Goal: Task Accomplishment & Management: Use online tool/utility

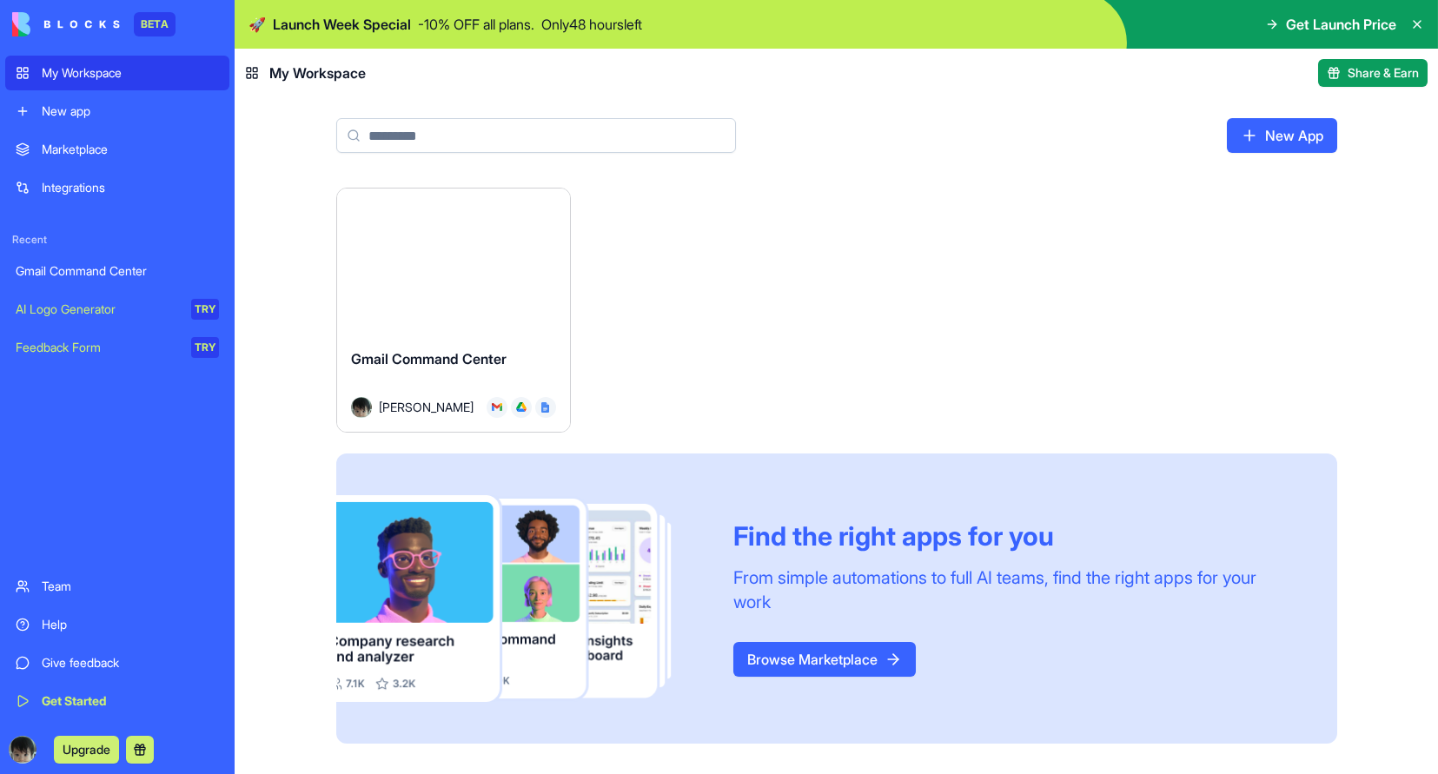
click at [135, 180] on div "Integrations" at bounding box center [130, 187] width 177 height 17
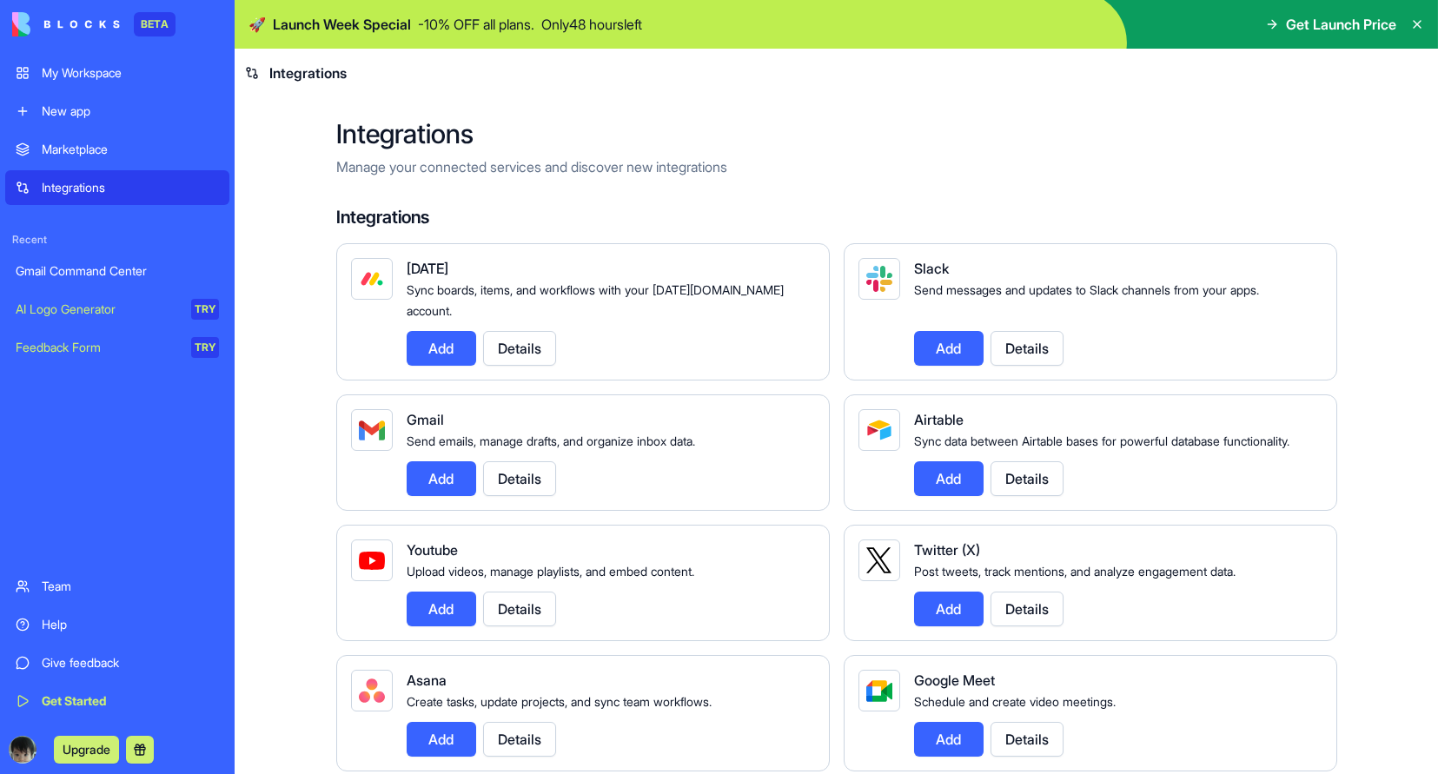
click at [127, 74] on div "My Workspace" at bounding box center [130, 72] width 177 height 17
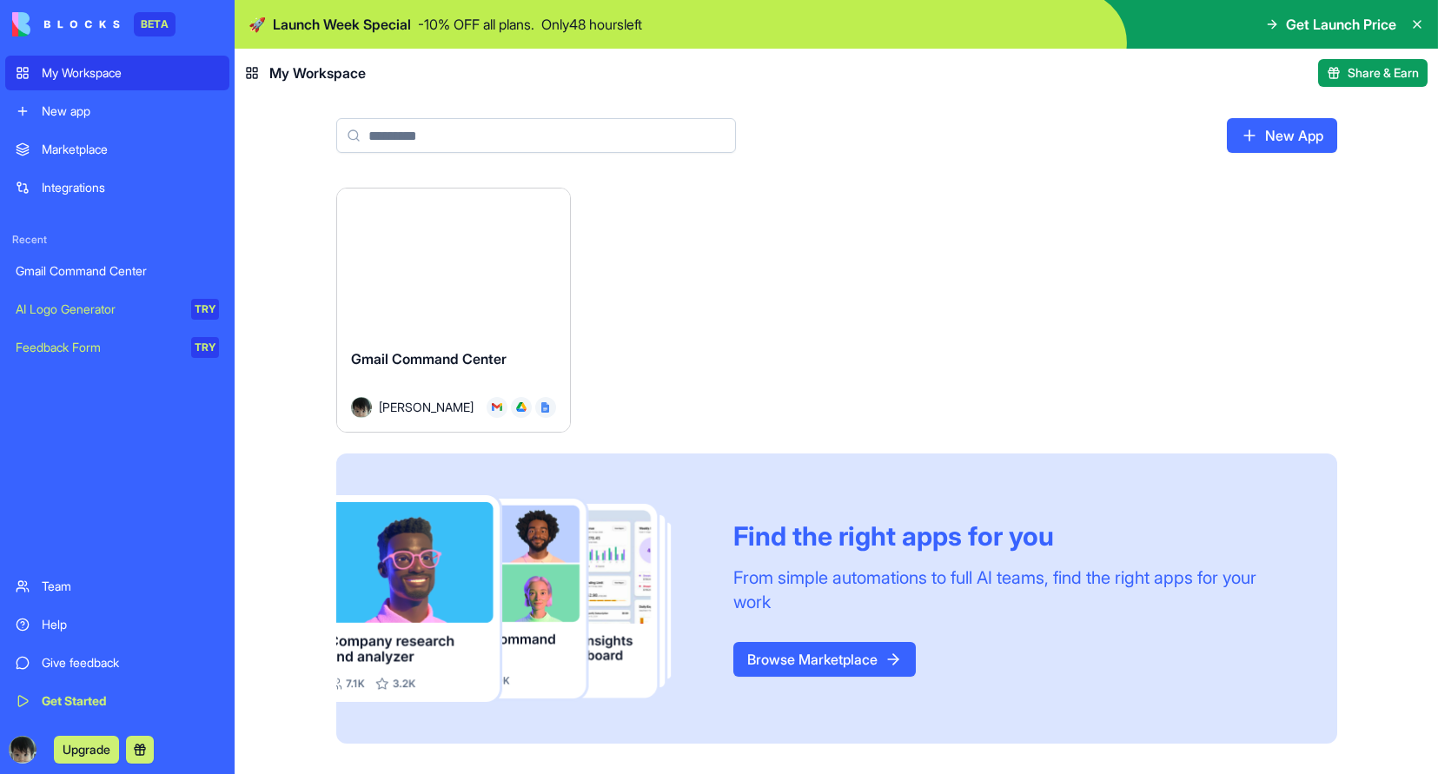
click at [89, 191] on div "Integrations" at bounding box center [130, 187] width 177 height 17
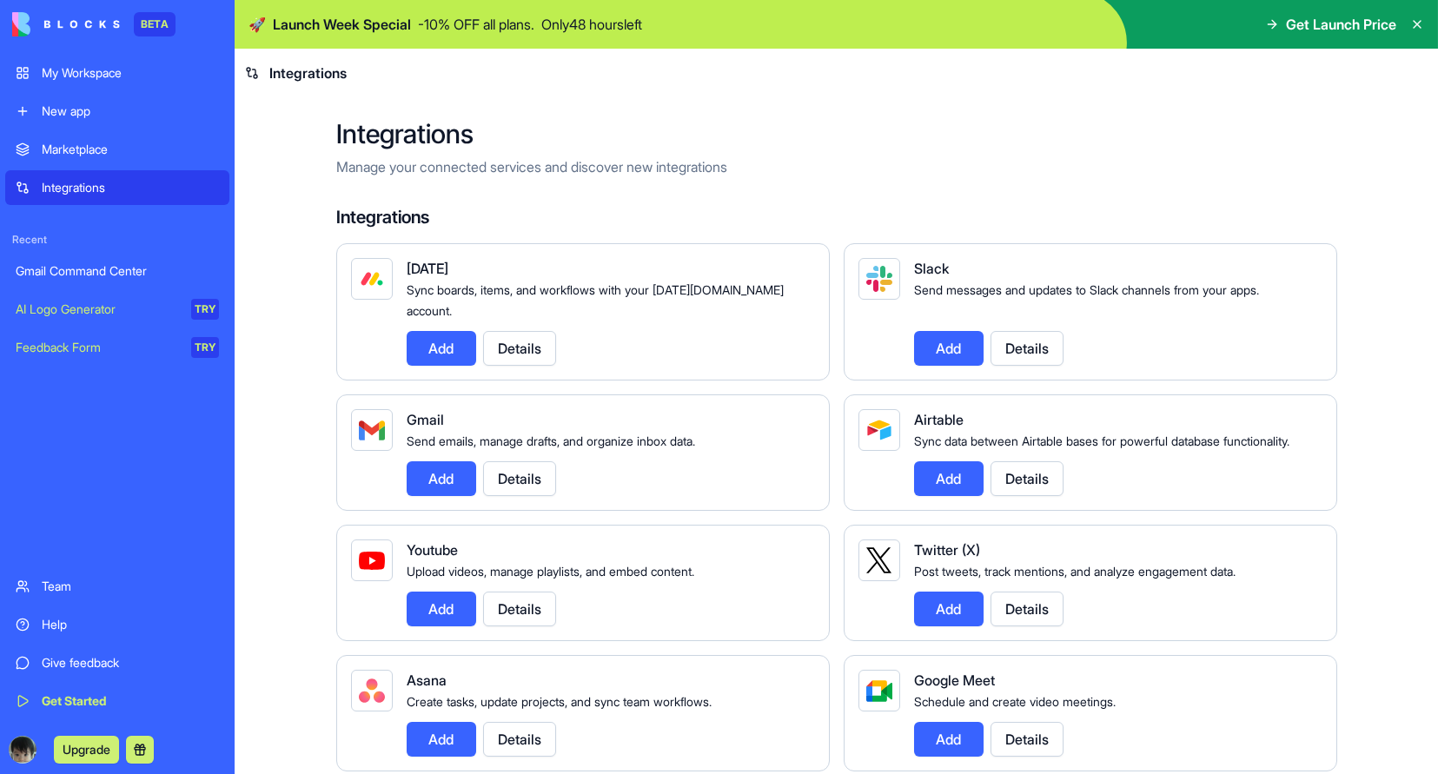
click at [103, 78] on div "My Workspace" at bounding box center [130, 72] width 177 height 17
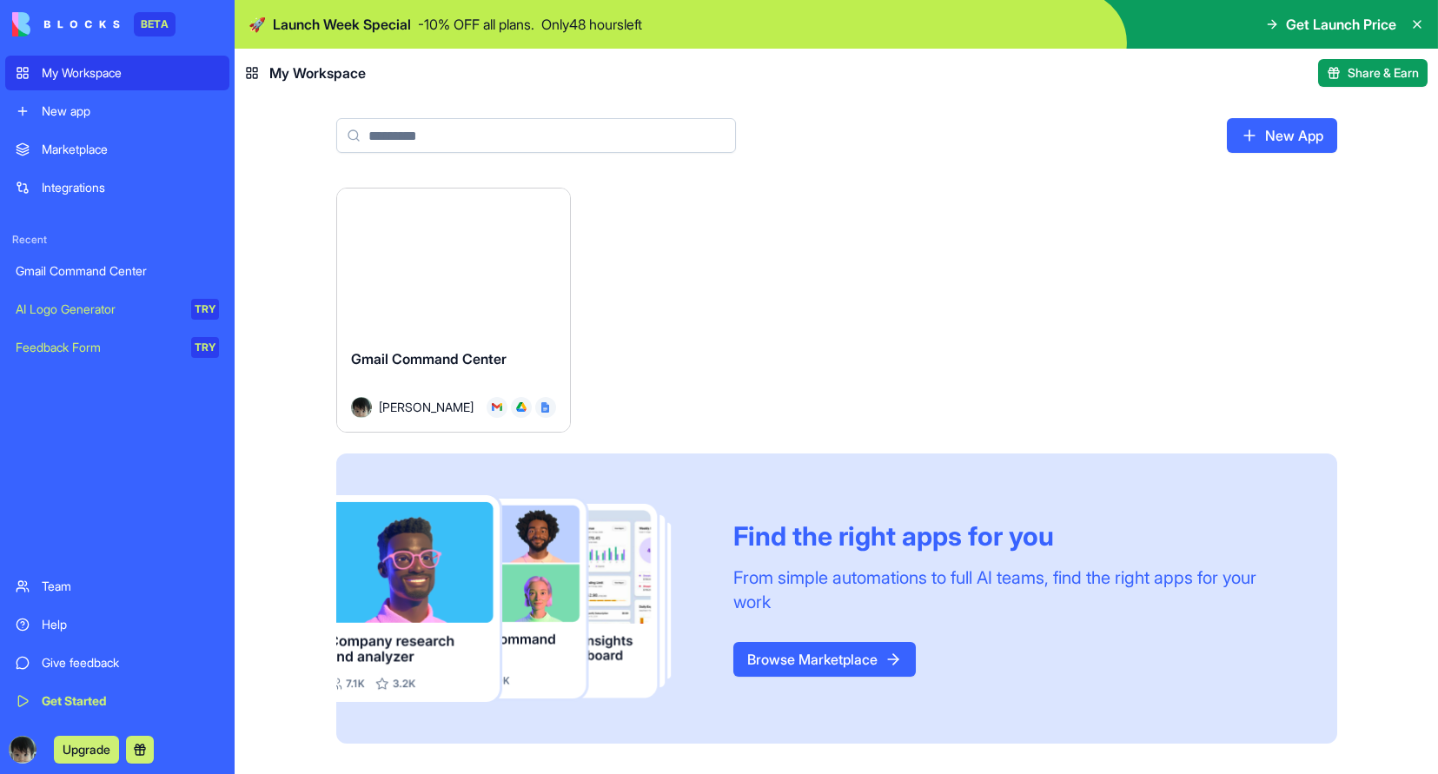
click at [68, 115] on div "New app" at bounding box center [130, 111] width 177 height 17
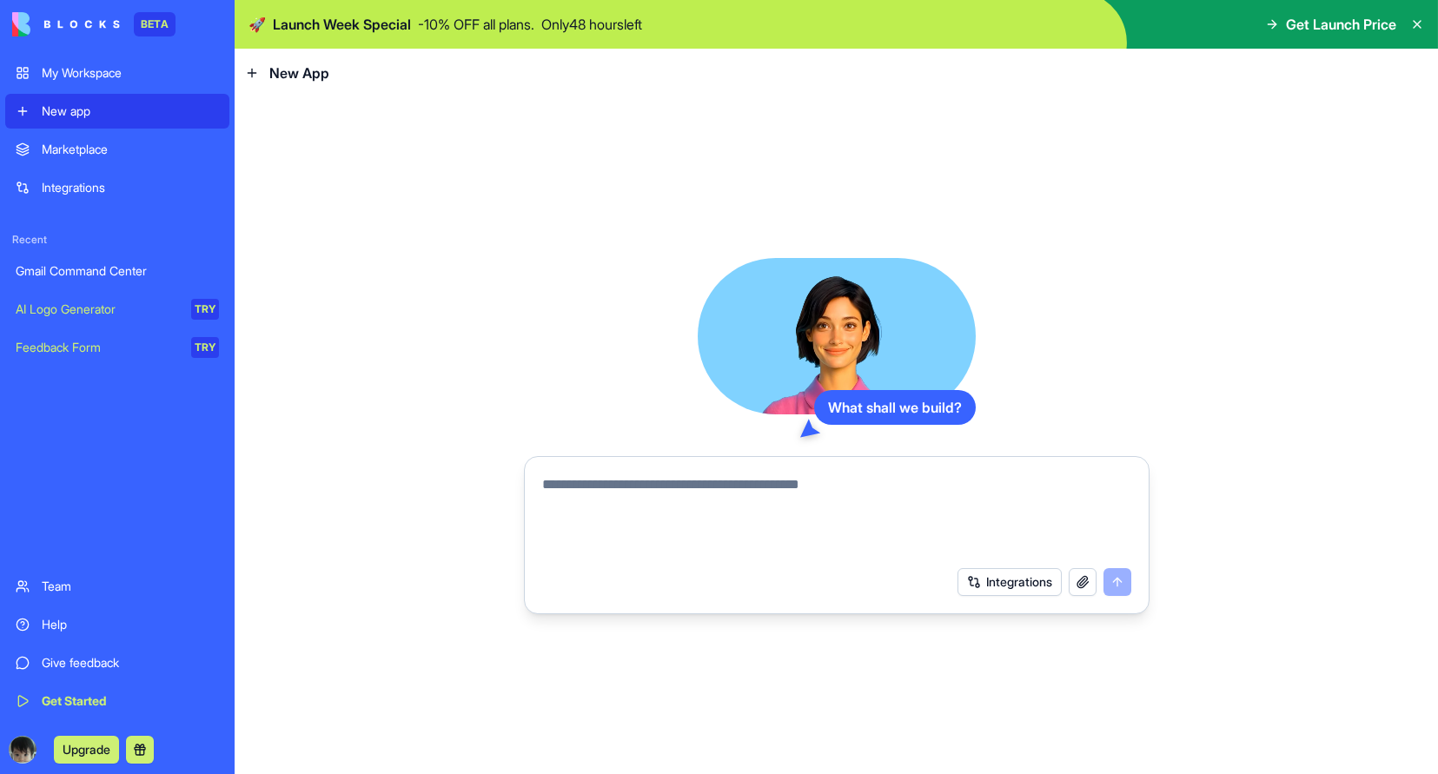
click at [996, 572] on button "Integrations" at bounding box center [1009, 582] width 104 height 28
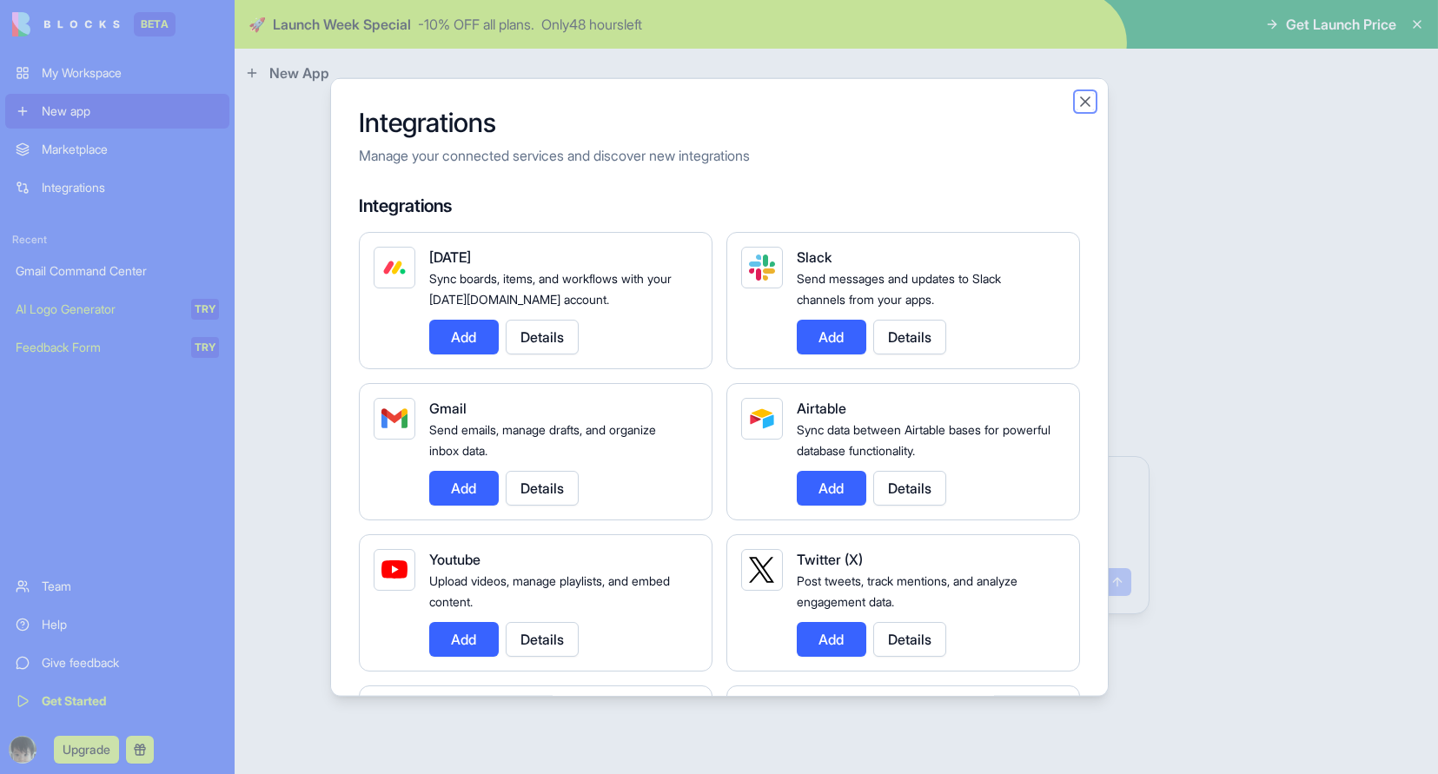
click at [1088, 98] on button "Close" at bounding box center [1084, 100] width 17 height 17
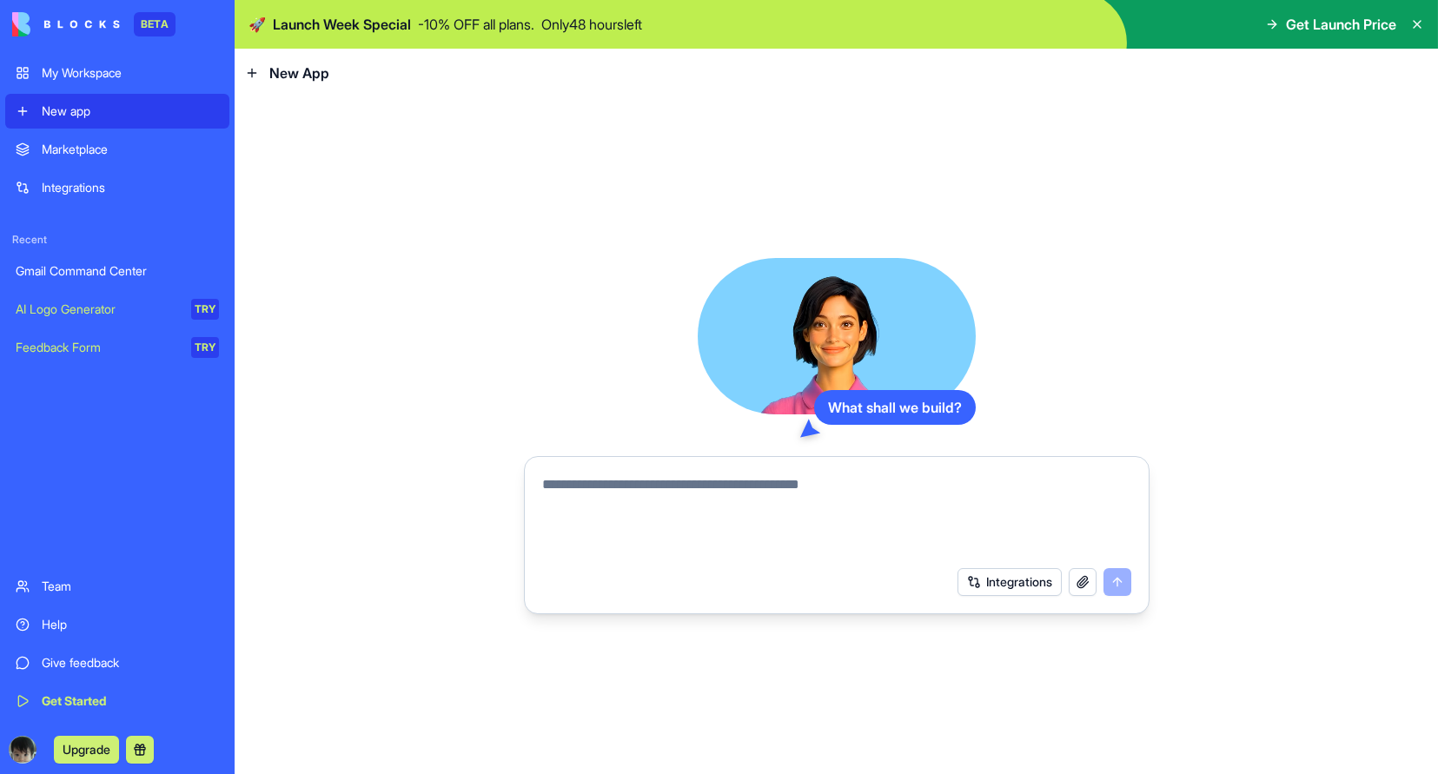
click at [1007, 576] on button "Integrations" at bounding box center [1009, 582] width 104 height 28
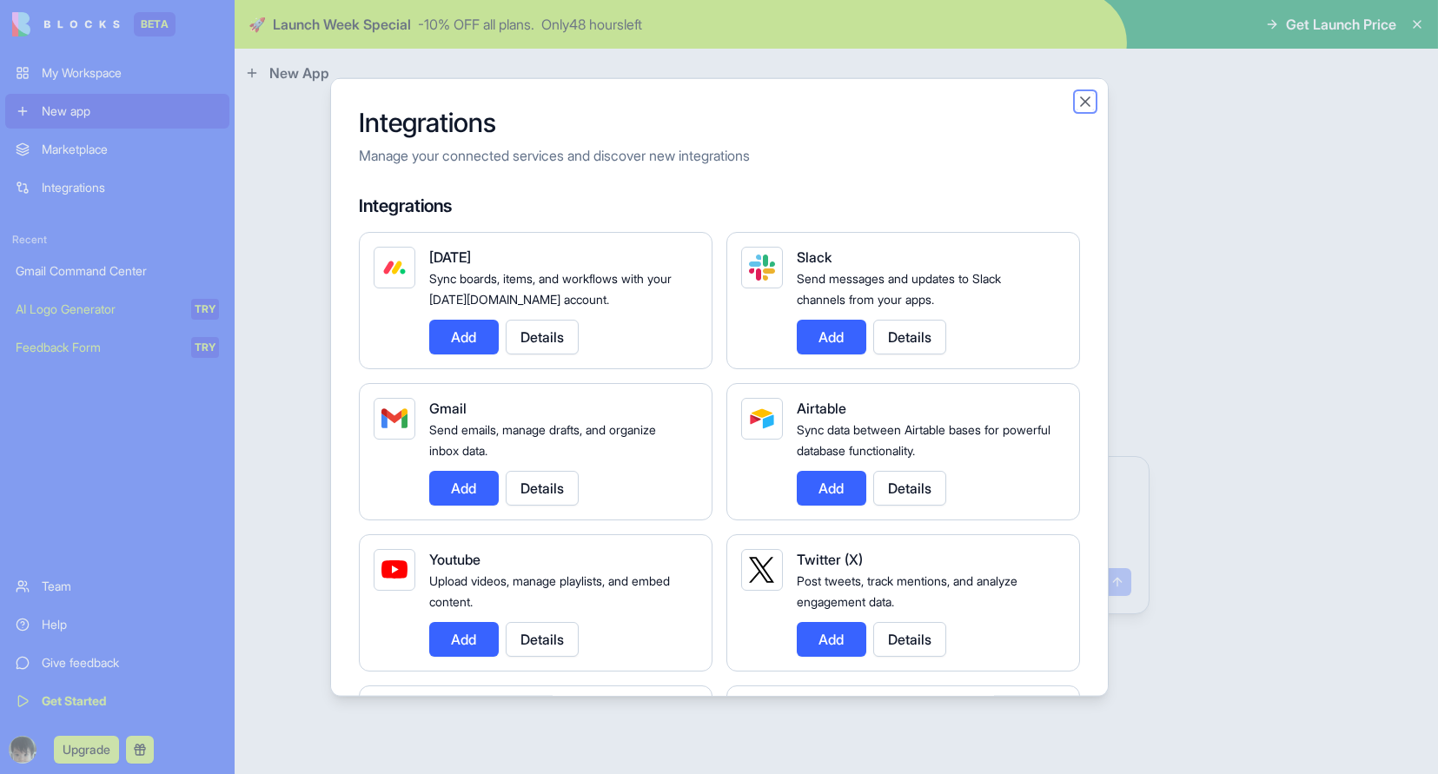
click at [1083, 92] on button "Close" at bounding box center [1084, 100] width 17 height 17
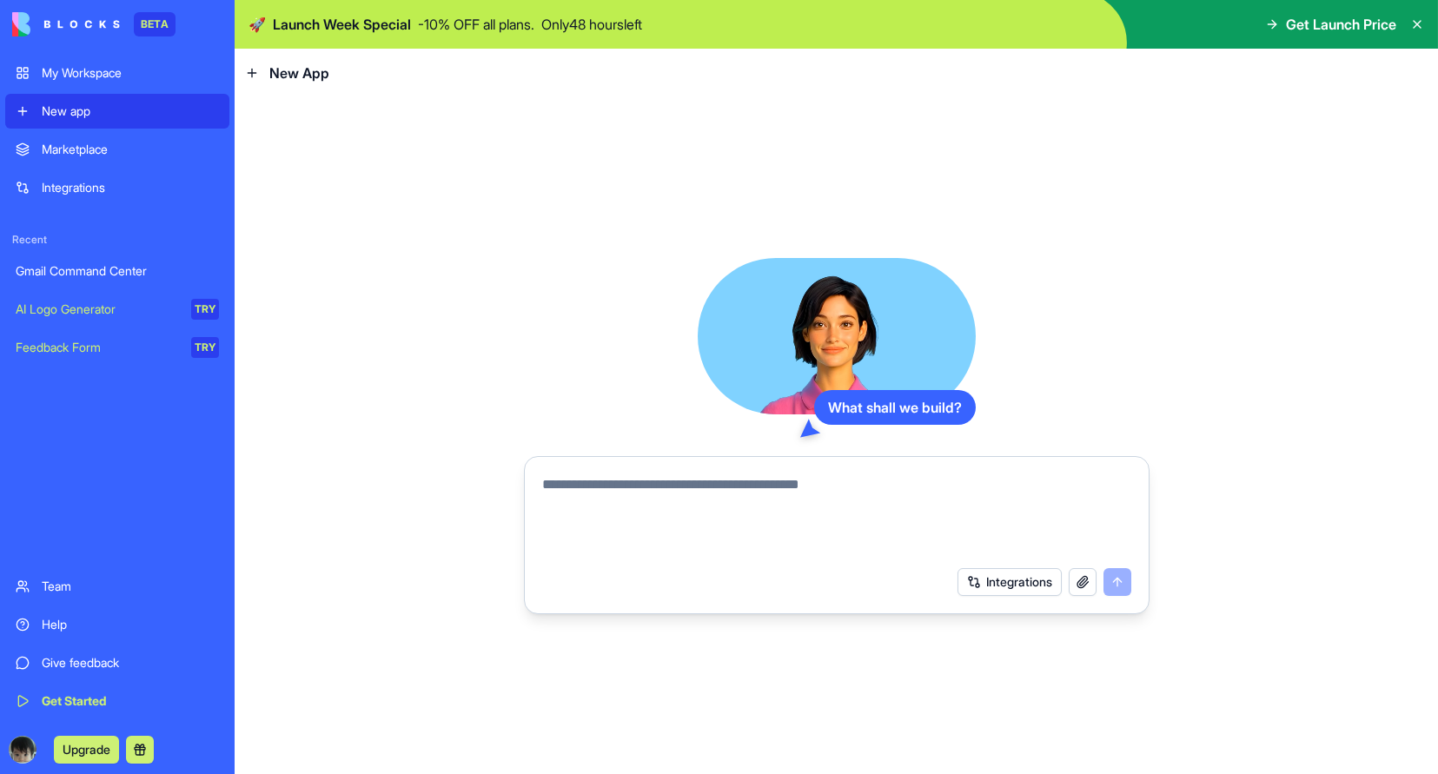
click at [161, 83] on link "My Workspace" at bounding box center [117, 73] width 224 height 35
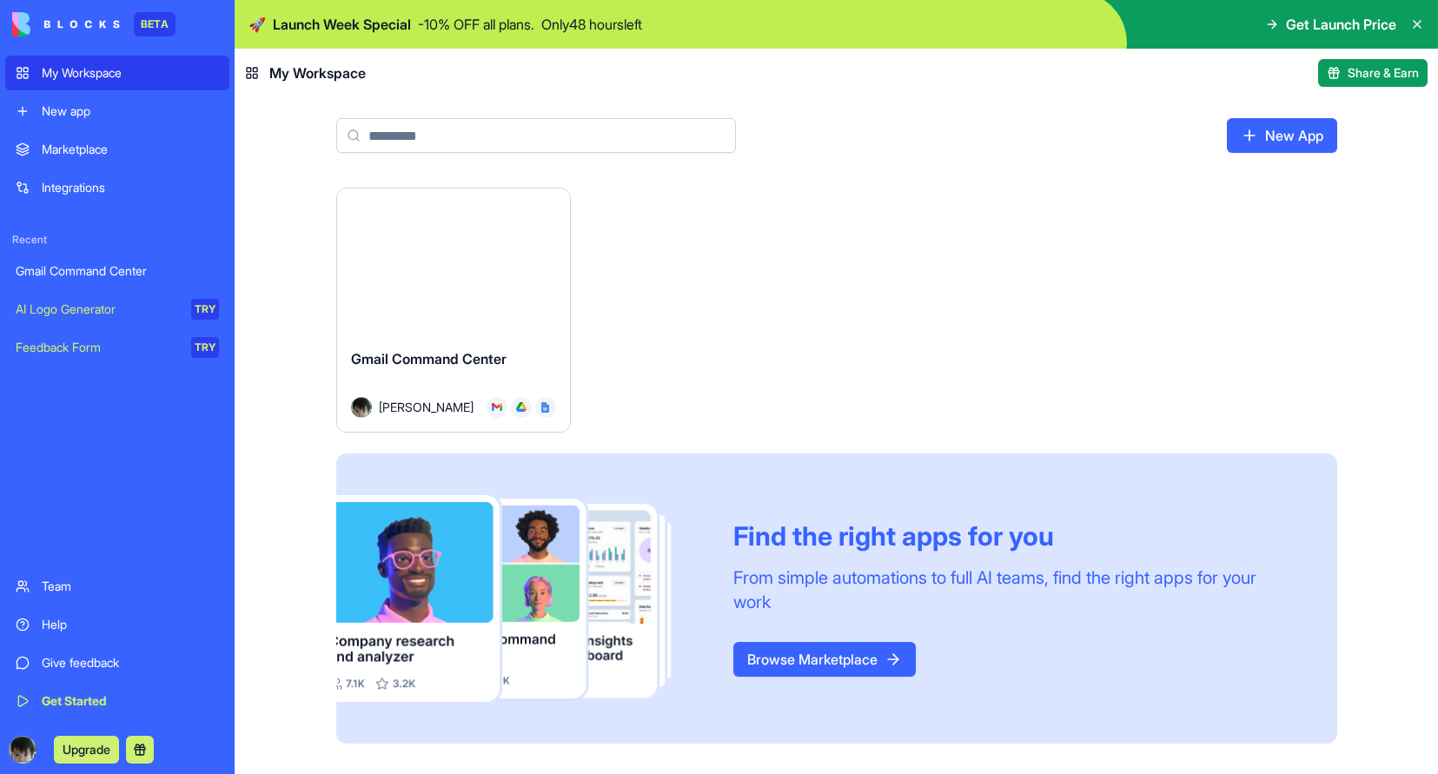
click at [449, 262] on button "Launch" at bounding box center [453, 261] width 130 height 35
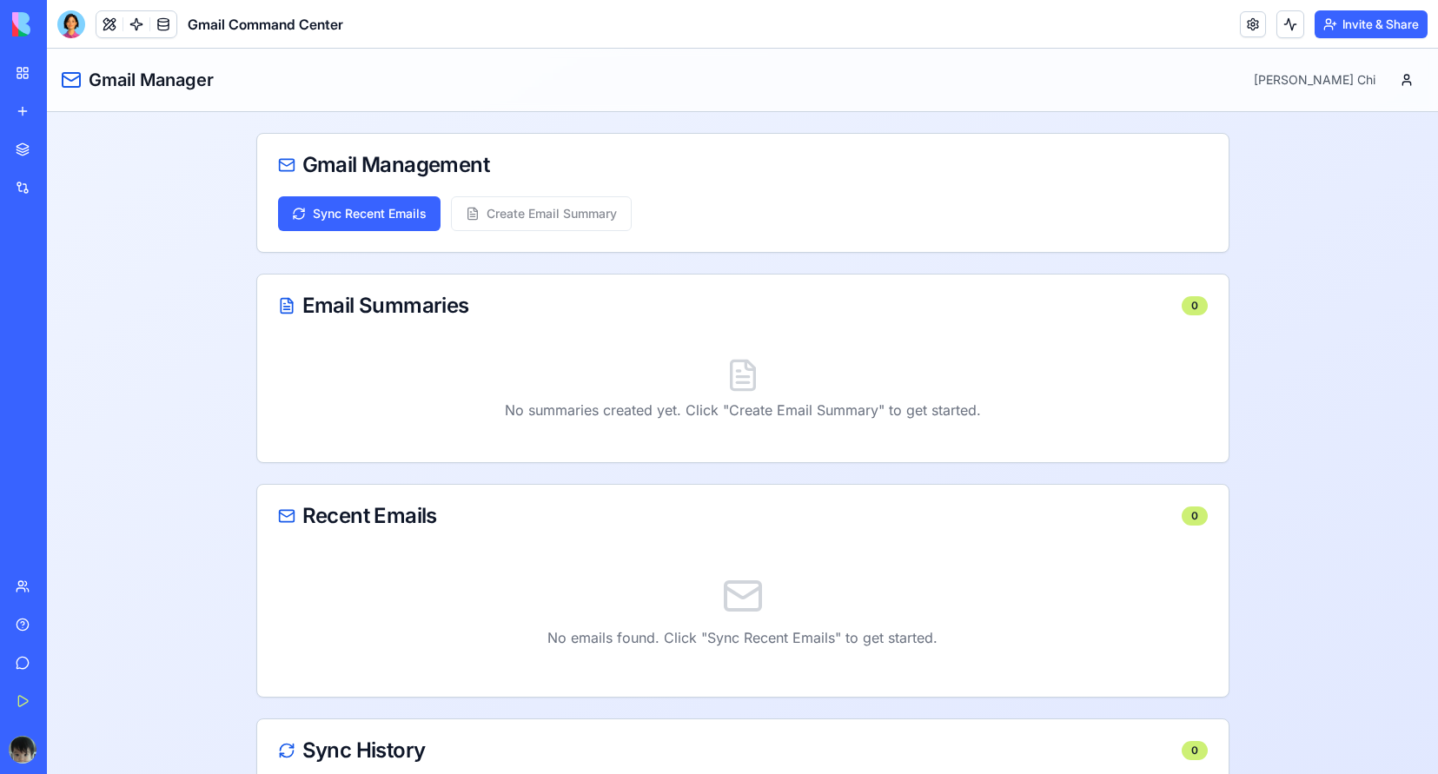
click at [12, 25] on img at bounding box center [66, 24] width 108 height 24
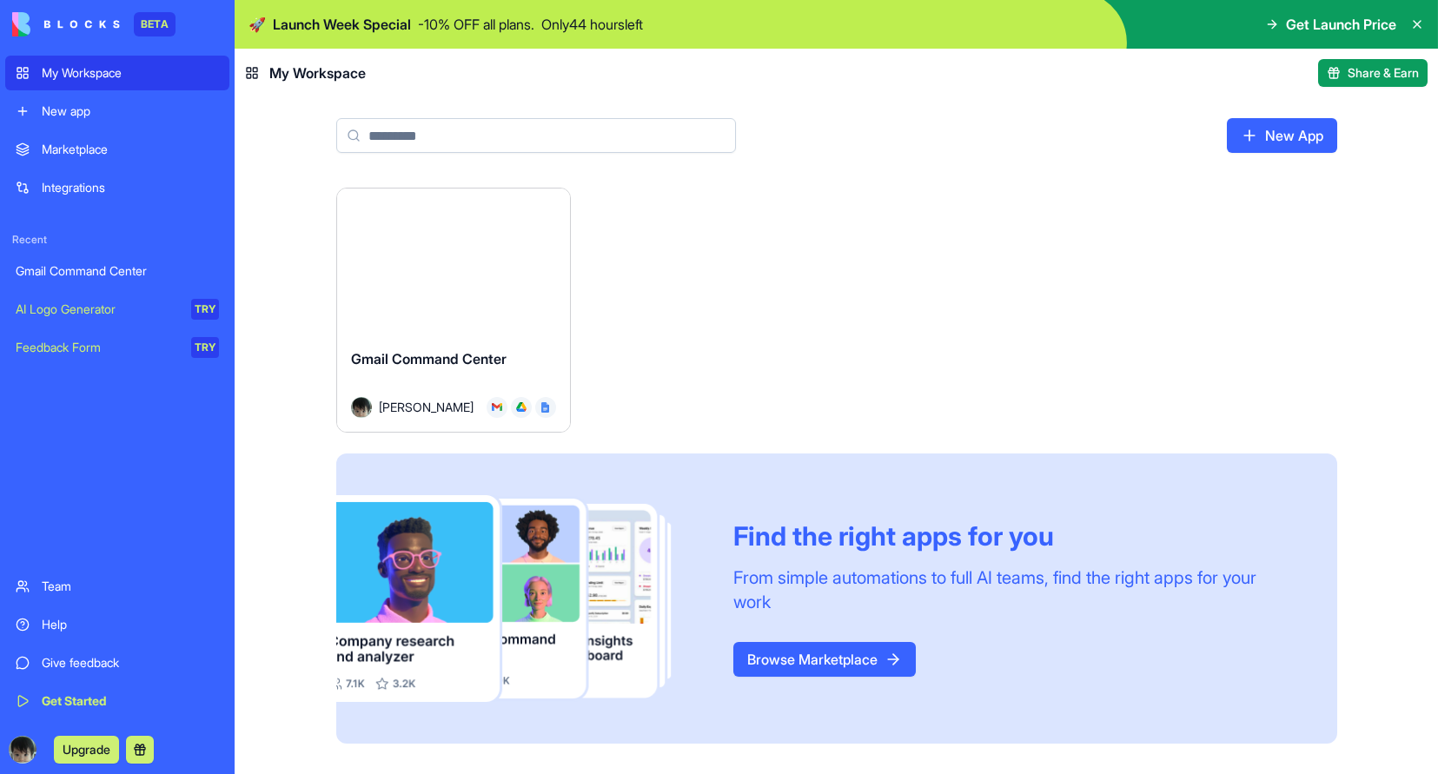
click at [49, 22] on img at bounding box center [66, 24] width 108 height 24
click at [1414, 26] on icon at bounding box center [1417, 24] width 7 height 7
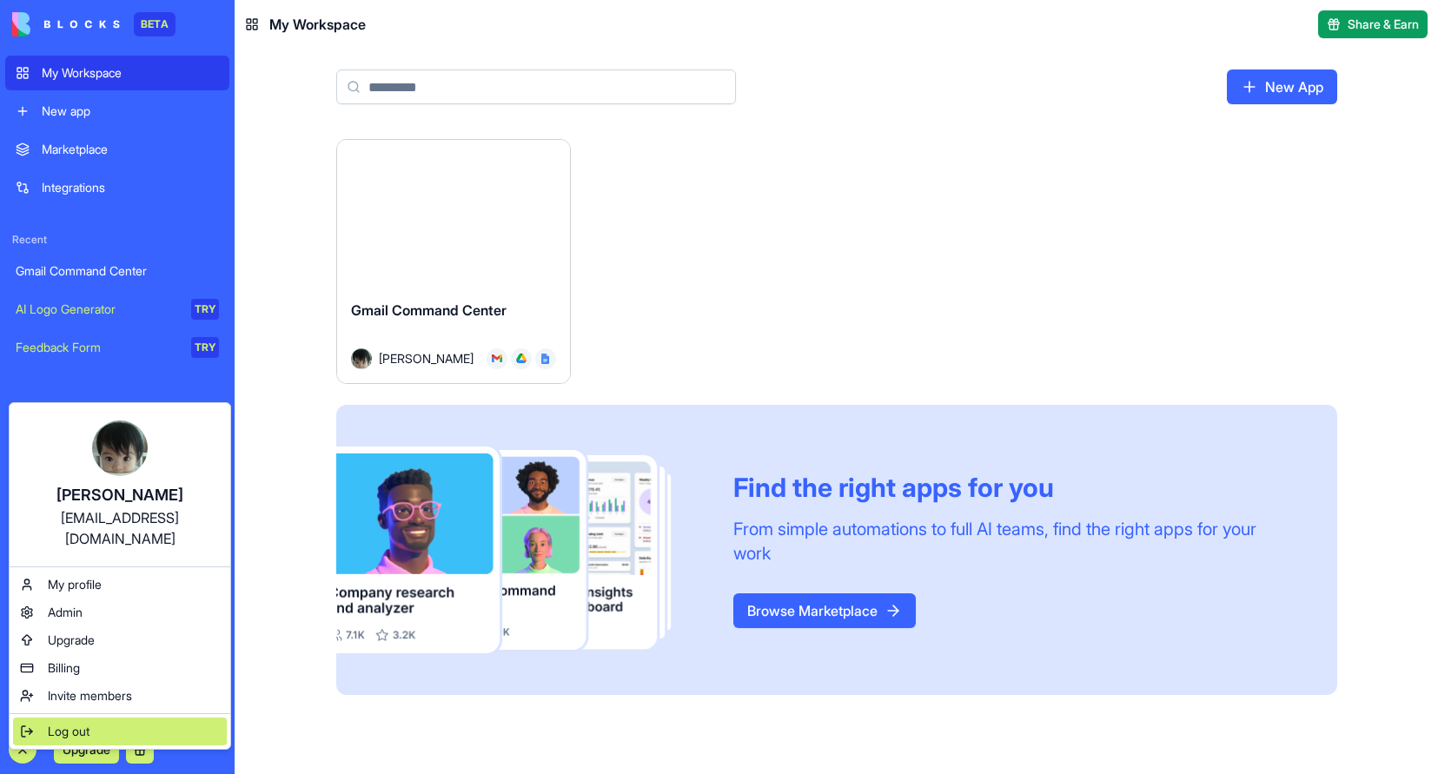
click at [51, 723] on span "Log out" at bounding box center [69, 731] width 42 height 17
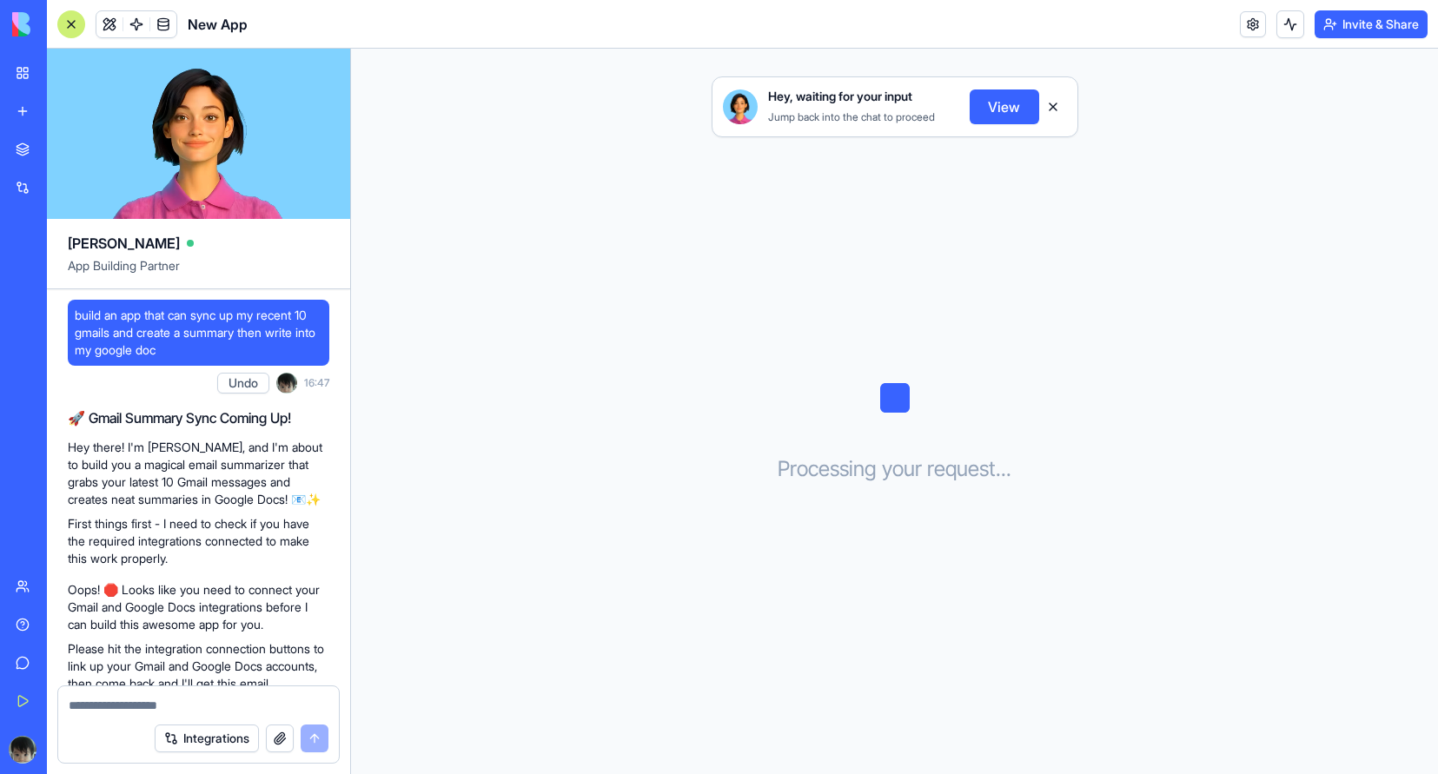
scroll to position [424, 0]
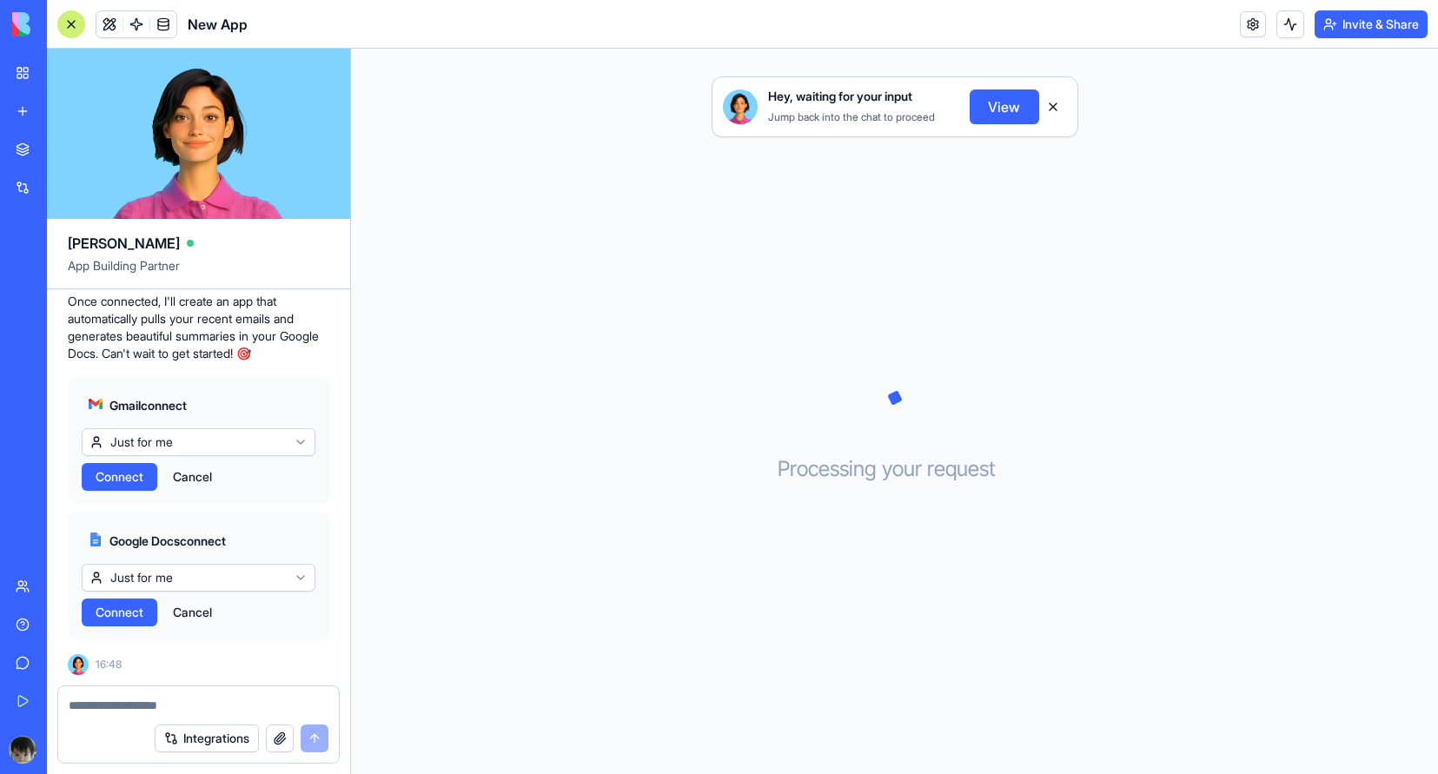
click at [241, 445] on html "BETA My Workspace New app Marketplace Integrations Recent Gmail Command Center …" at bounding box center [719, 387] width 1438 height 774
